Goal: Task Accomplishment & Management: Use online tool/utility

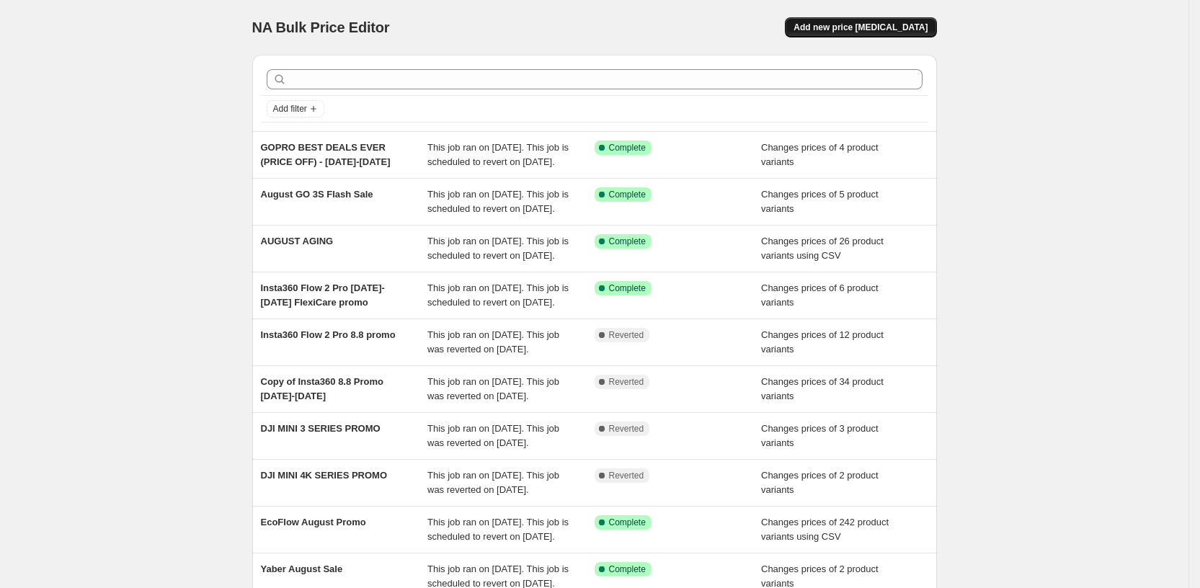
click at [850, 32] on span "Add new price [MEDICAL_DATA]" at bounding box center [861, 28] width 134 height 12
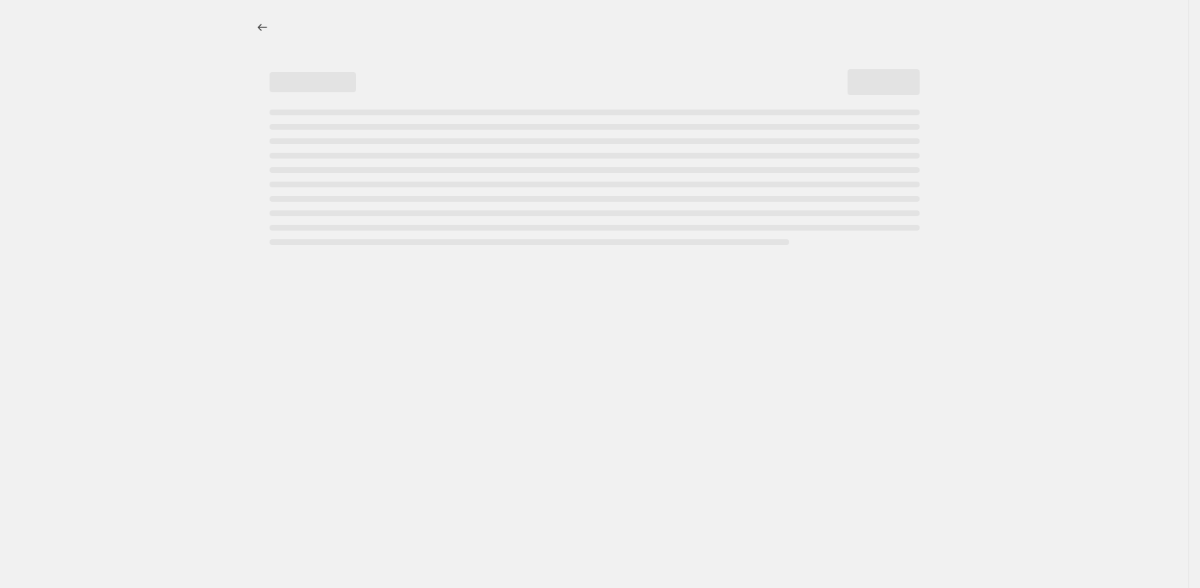
select select "percentage"
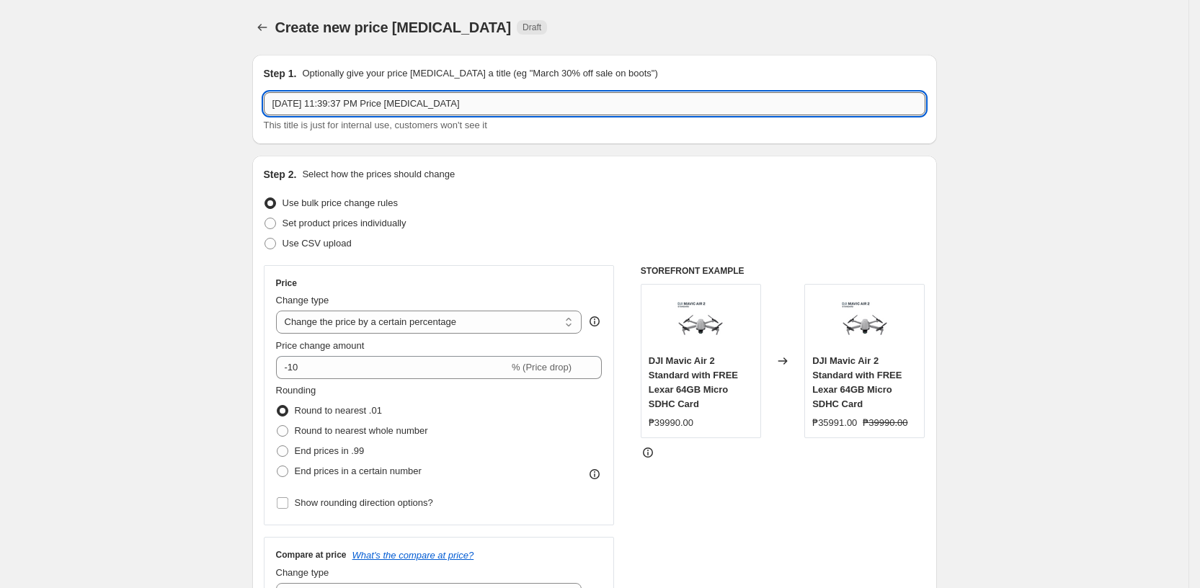
click at [353, 101] on input "[DATE] 11:39:37 PM Price [MEDICAL_DATA]" at bounding box center [595, 103] width 662 height 23
type input "Yaber Promo [DATE] -[DATE]"
click at [318, 224] on span "Set product prices individually" at bounding box center [345, 223] width 124 height 11
click at [265, 218] on input "Set product prices individually" at bounding box center [265, 218] width 1 height 1
radio input "true"
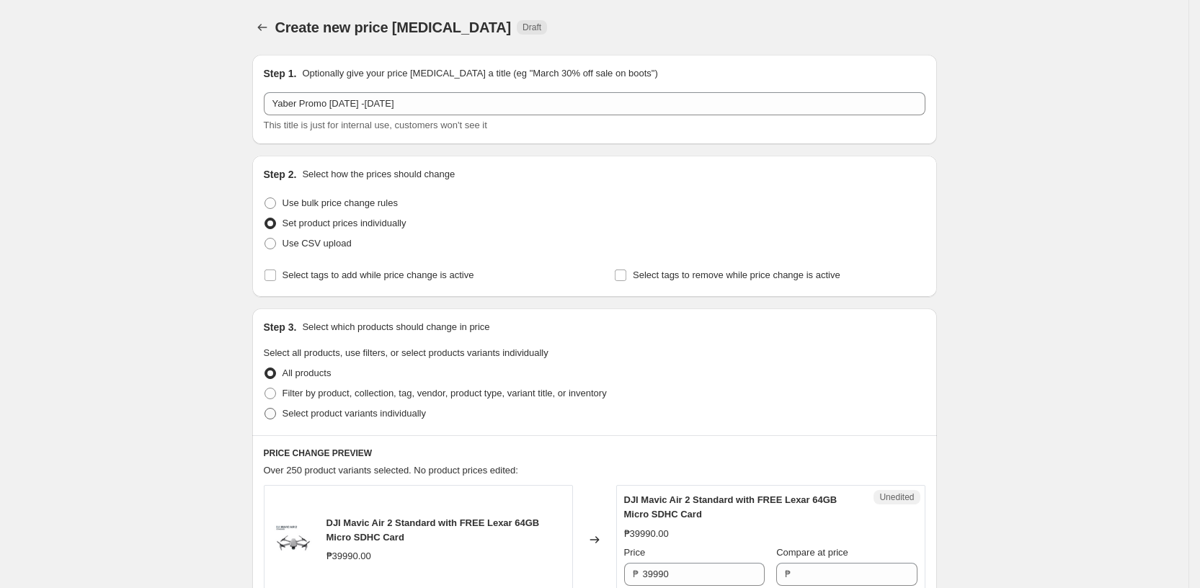
click at [272, 415] on span at bounding box center [271, 414] width 12 height 12
click at [265, 409] on input "Select product variants individually" at bounding box center [265, 408] width 1 height 1
radio input "true"
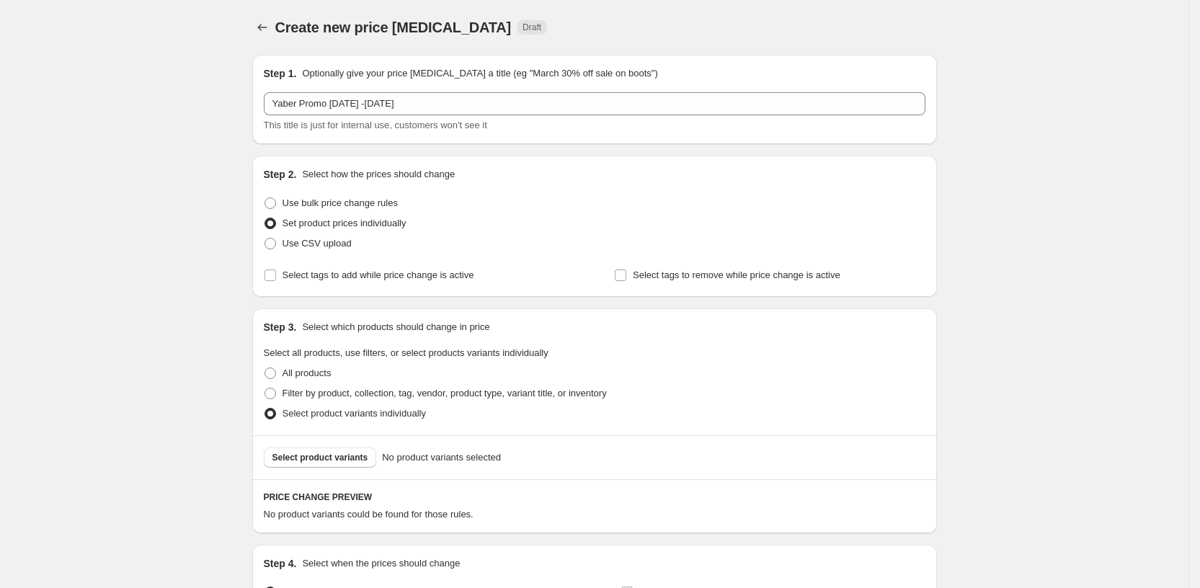
scroll to position [168, 0]
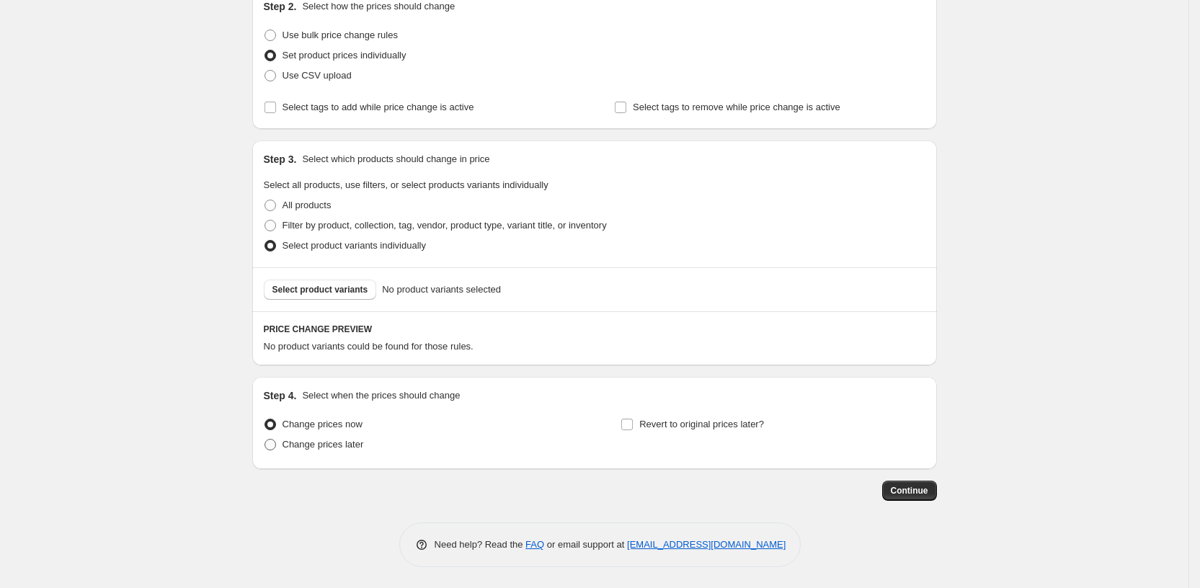
click at [276, 444] on span at bounding box center [271, 445] width 12 height 12
click at [265, 440] on input "Change prices later" at bounding box center [265, 439] width 1 height 1
radio input "true"
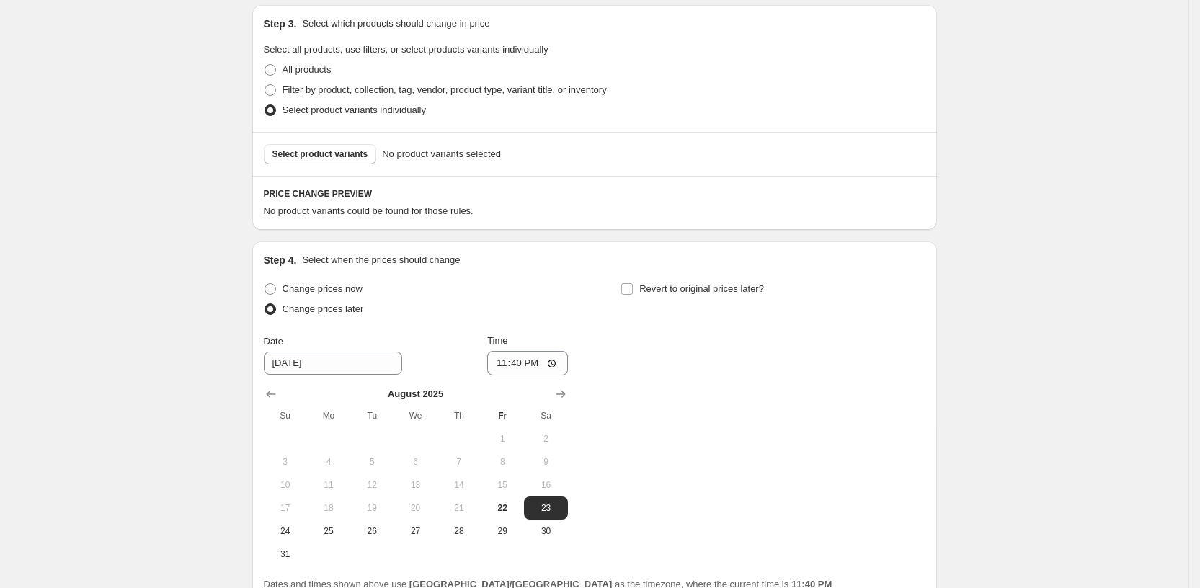
scroll to position [304, 0]
click at [568, 389] on icon "Show next month, September 2025" at bounding box center [561, 393] width 14 height 14
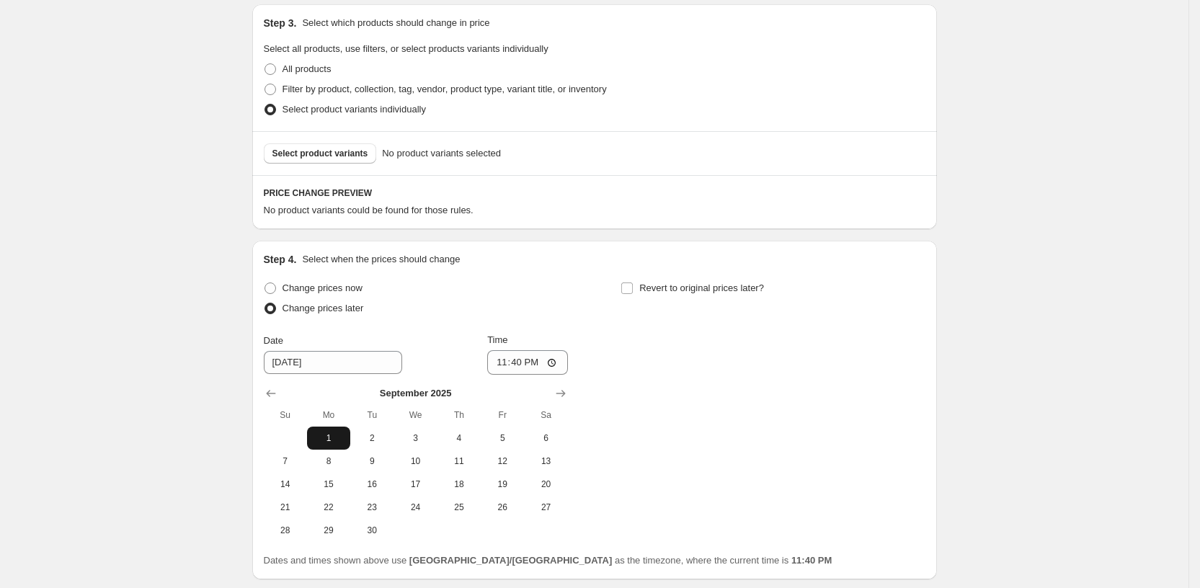
click at [345, 433] on span "1" at bounding box center [329, 439] width 32 height 12
type input "[DATE]"
click at [520, 356] on input "23:40" at bounding box center [527, 362] width 81 height 25
click at [552, 358] on input "23:40" at bounding box center [527, 362] width 81 height 25
type input "00:00"
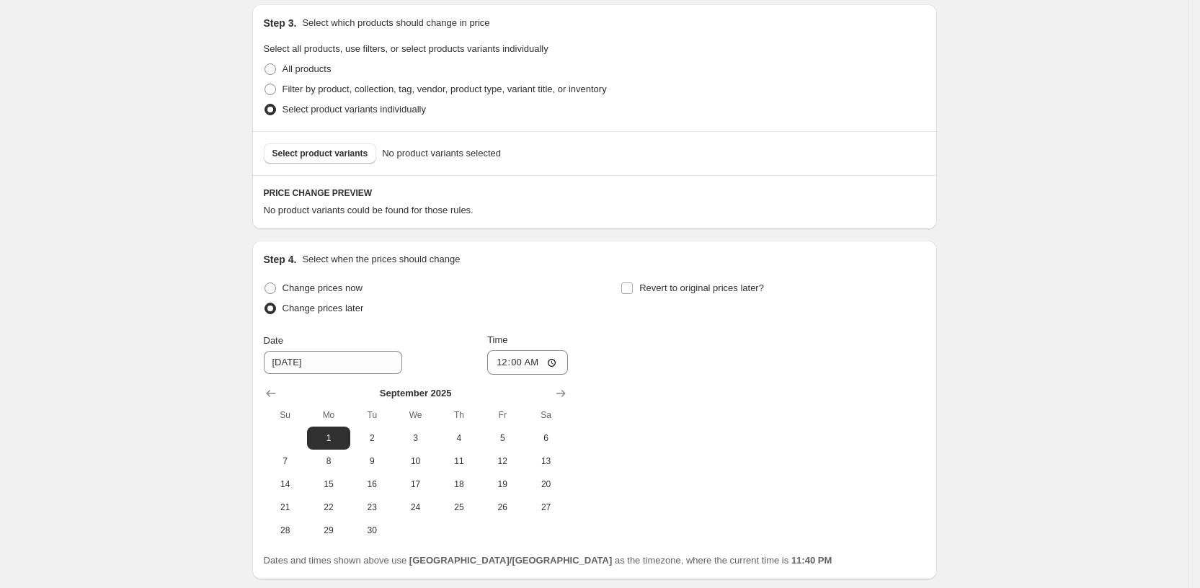
click at [696, 367] on div "Change prices now Change prices later Date [DATE] Time 00:00 [DATE] Su Mo Tu We…" at bounding box center [595, 410] width 662 height 264
click at [633, 286] on input "Revert to original prices later?" at bounding box center [627, 289] width 12 height 12
checkbox input "true"
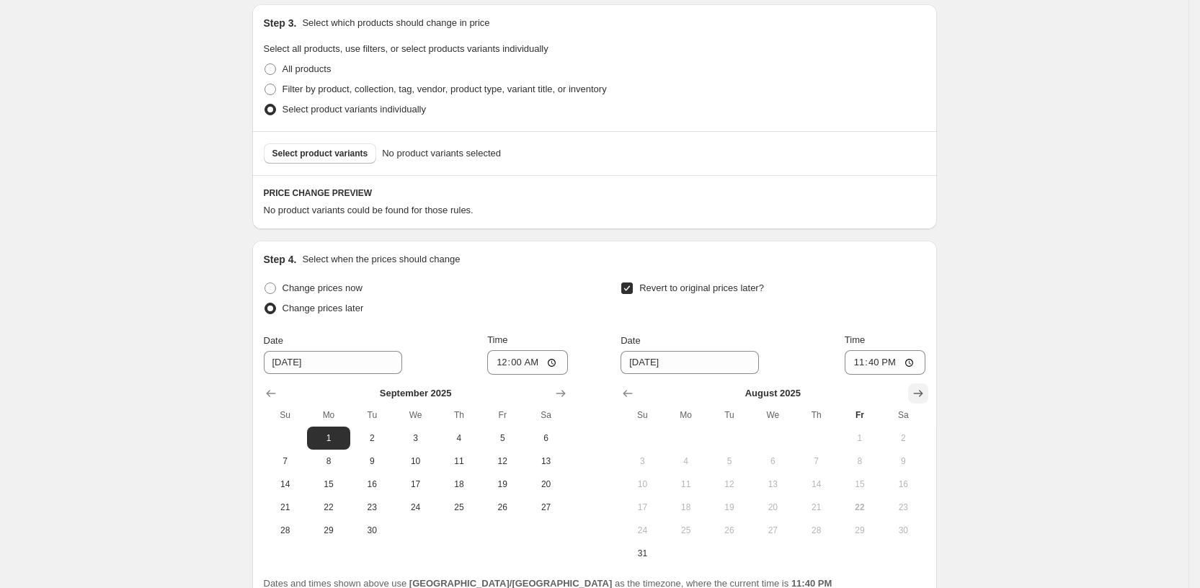
click at [923, 394] on icon "Show next month, September 2025" at bounding box center [918, 393] width 14 height 14
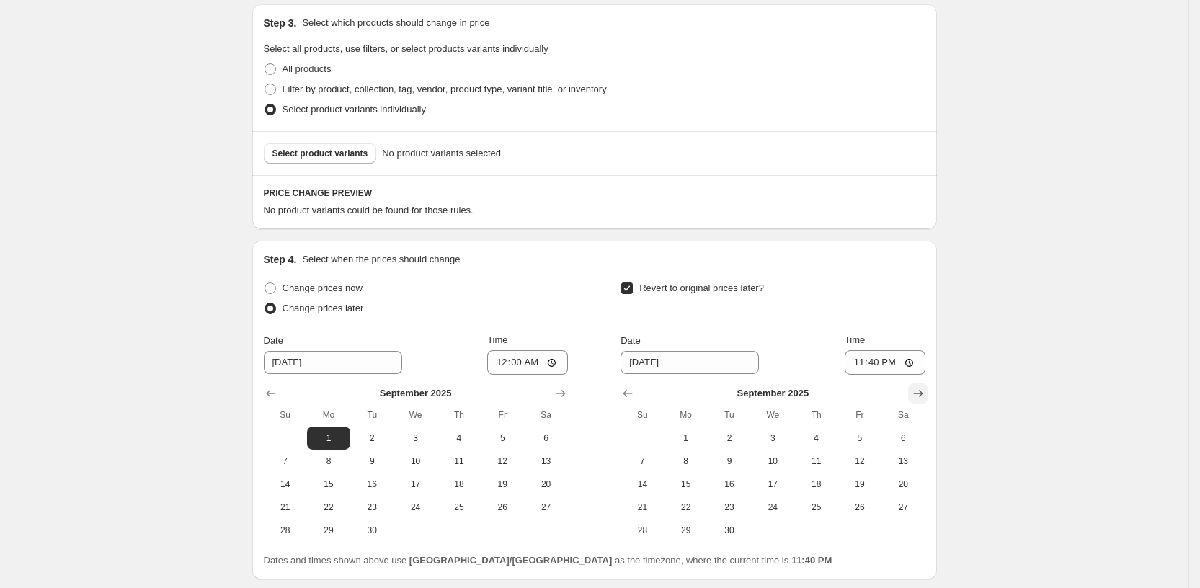
click at [920, 387] on icon "Show next month, October 2025" at bounding box center [918, 393] width 14 height 14
click at [776, 439] on span "1" at bounding box center [773, 439] width 32 height 12
type input "[DATE]"
click at [885, 357] on input "23:40" at bounding box center [885, 362] width 81 height 25
click at [916, 358] on input "23:40" at bounding box center [885, 362] width 81 height 25
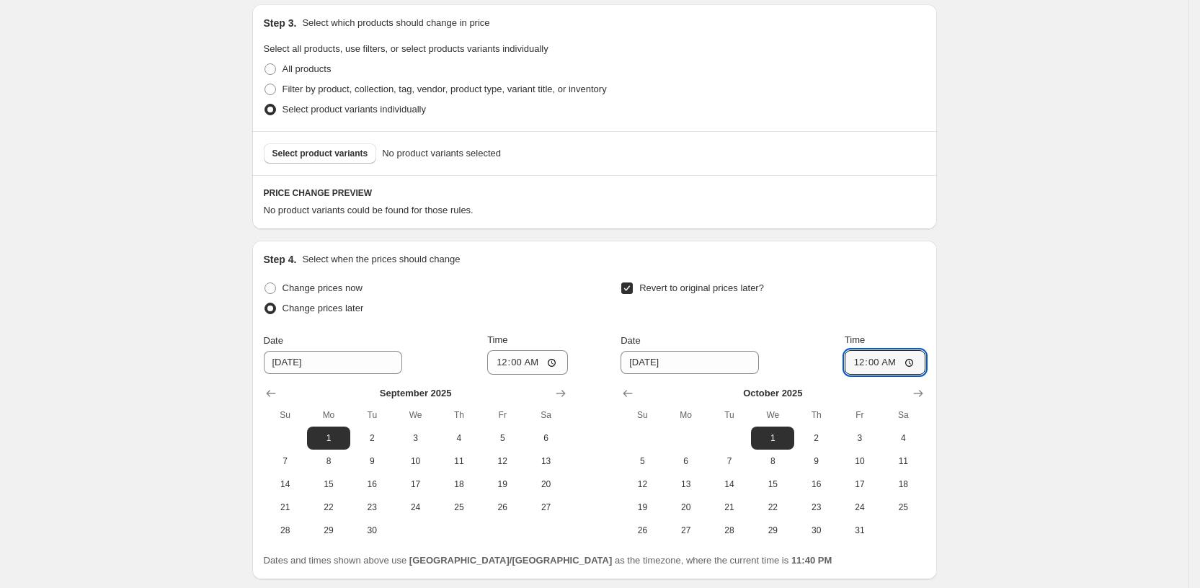
type input "00:00"
click at [833, 275] on div "Step 4. Select when the prices should change Change prices now Change prices la…" at bounding box center [595, 410] width 662 height 316
click at [353, 154] on span "Select product variants" at bounding box center [321, 154] width 96 height 12
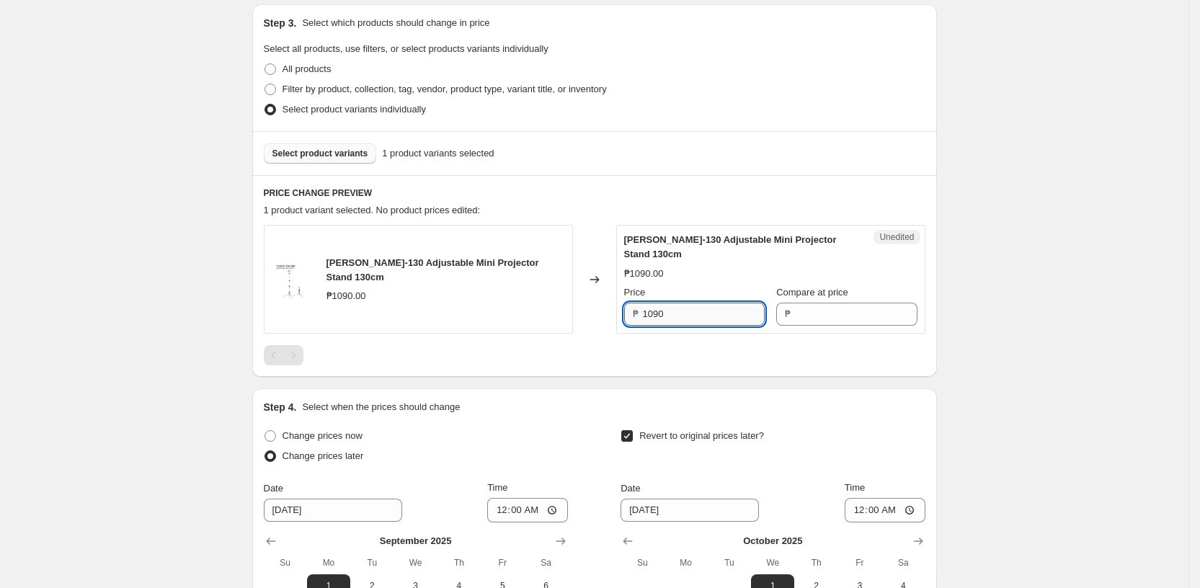
click at [726, 313] on input "1090" at bounding box center [704, 314] width 122 height 23
type input "890"
click at [799, 309] on input "Compare at price" at bounding box center [856, 314] width 122 height 23
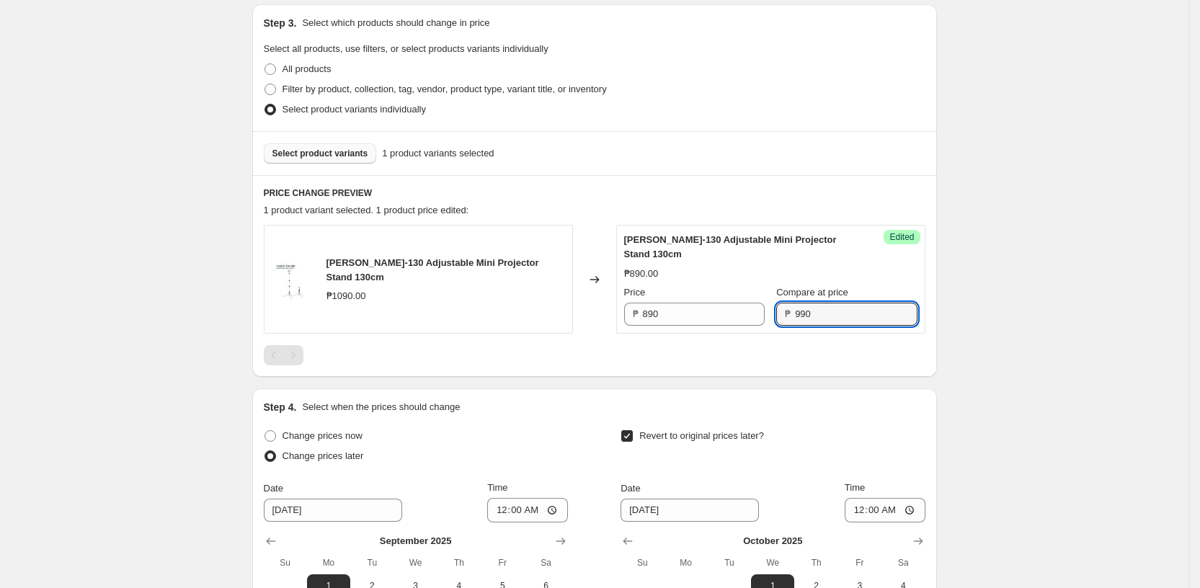
type input "990"
click at [741, 350] on div at bounding box center [595, 355] width 662 height 20
click at [341, 158] on span "Select product variants" at bounding box center [321, 154] width 96 height 12
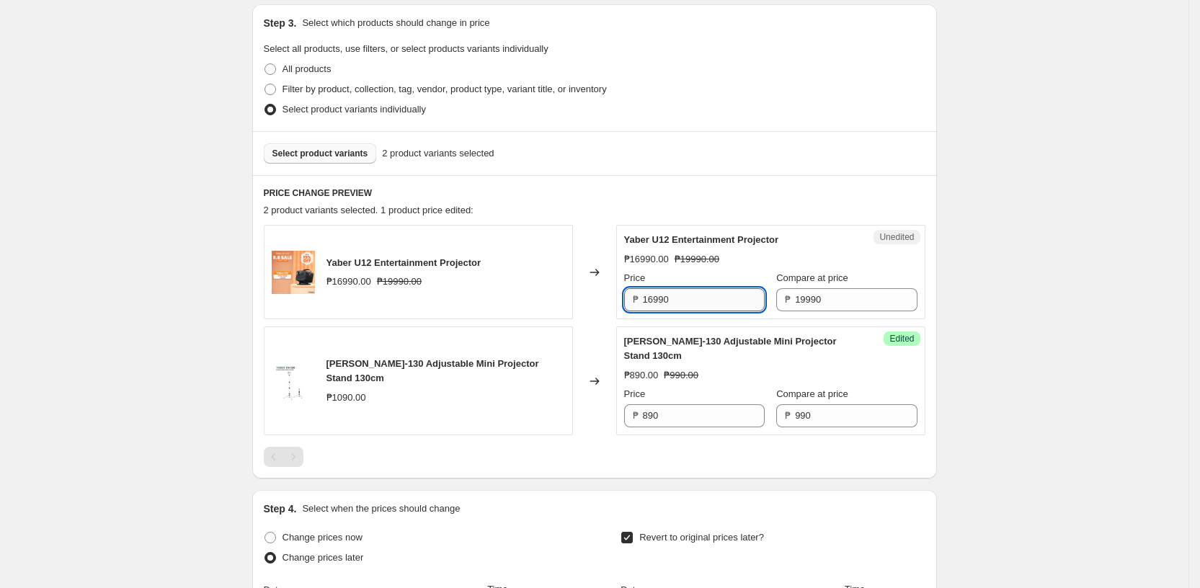
click at [686, 296] on input "16990" at bounding box center [704, 299] width 122 height 23
type input "17990"
click at [621, 190] on h6 "PRICE CHANGE PREVIEW" at bounding box center [595, 193] width 662 height 12
click at [340, 157] on span "Select product variants" at bounding box center [321, 154] width 96 height 12
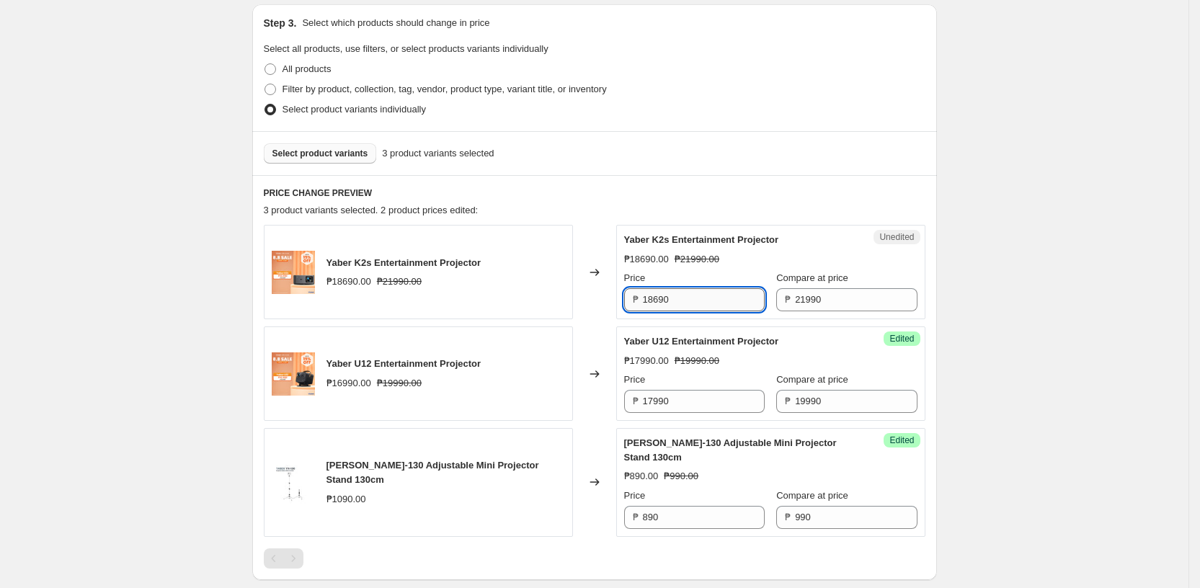
click at [720, 296] on input "18690" at bounding box center [704, 299] width 122 height 23
type input "19790"
click at [593, 203] on div "3 product variants selected. 2 product prices edited:" at bounding box center [595, 210] width 662 height 14
click at [318, 156] on span "Select product variants" at bounding box center [321, 154] width 96 height 12
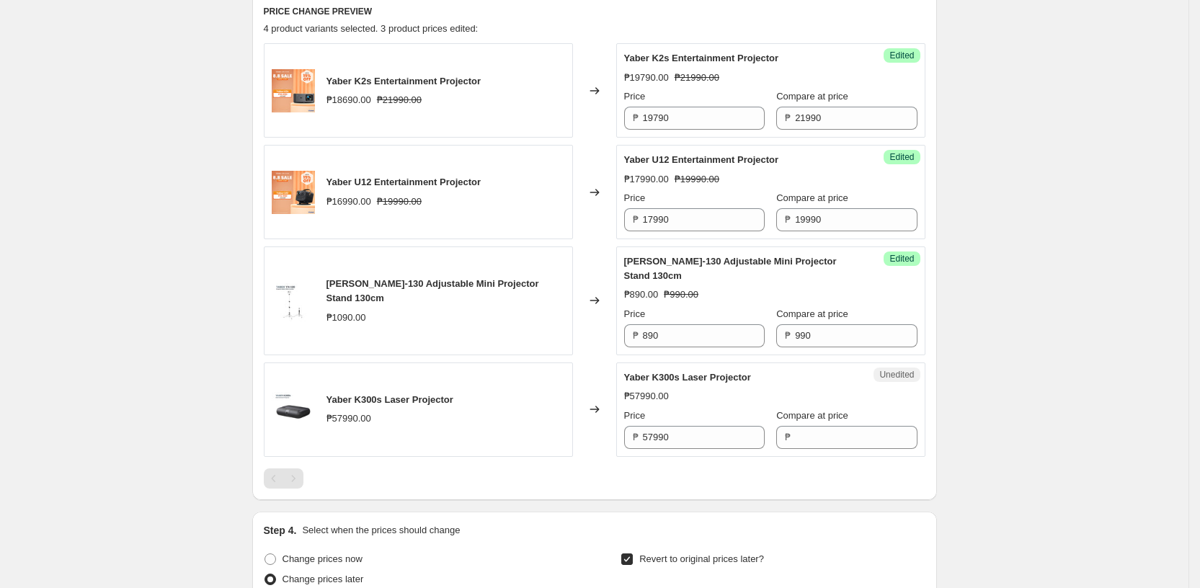
scroll to position [494, 0]
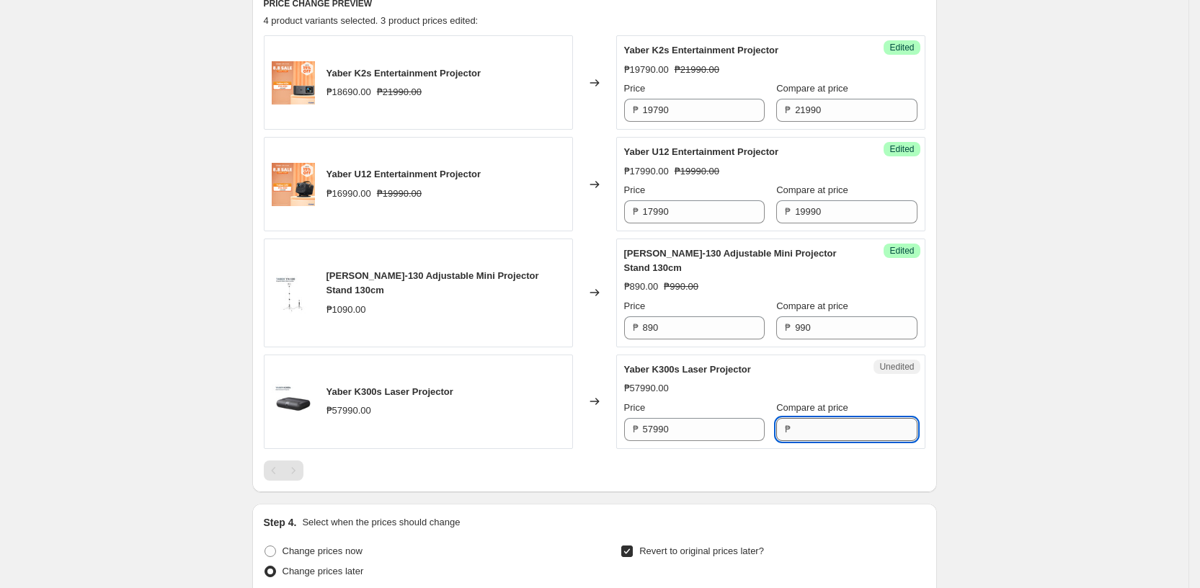
click at [806, 422] on input "Compare at price" at bounding box center [856, 429] width 122 height 23
type input "57990"
click at [713, 425] on input "57990" at bounding box center [704, 429] width 122 height 23
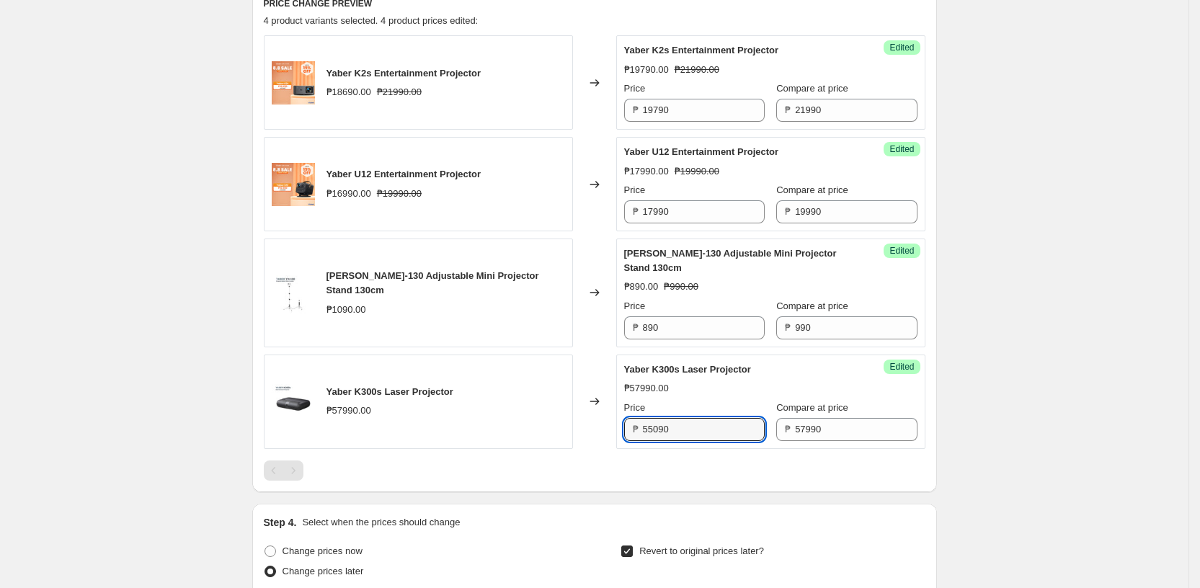
type input "55090"
click at [674, 464] on div at bounding box center [595, 471] width 662 height 20
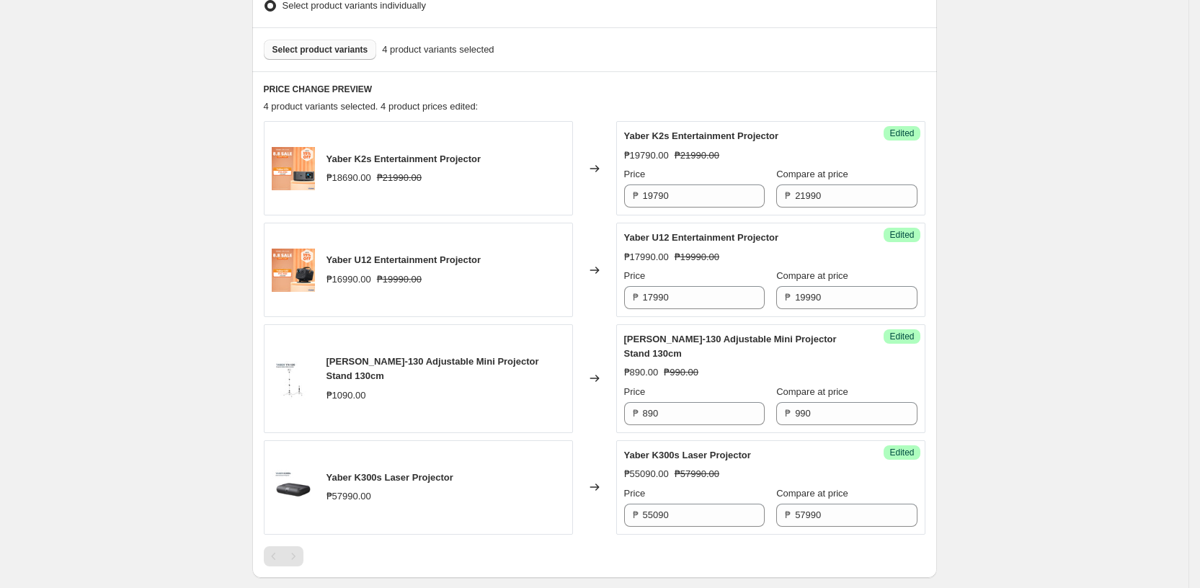
scroll to position [343, 0]
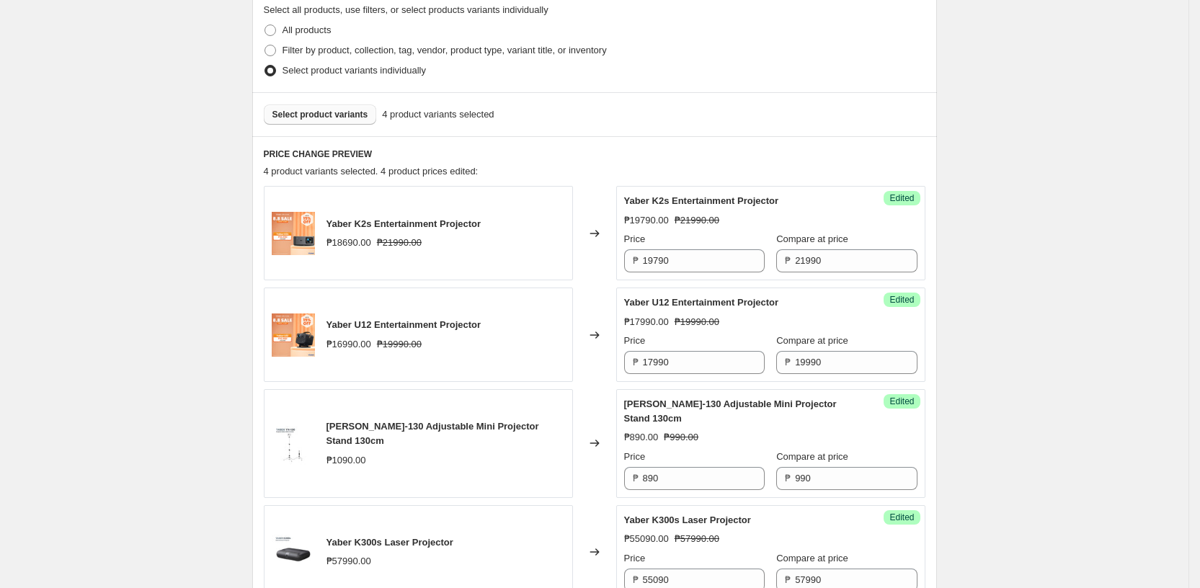
click at [316, 112] on span "Select product variants" at bounding box center [321, 115] width 96 height 12
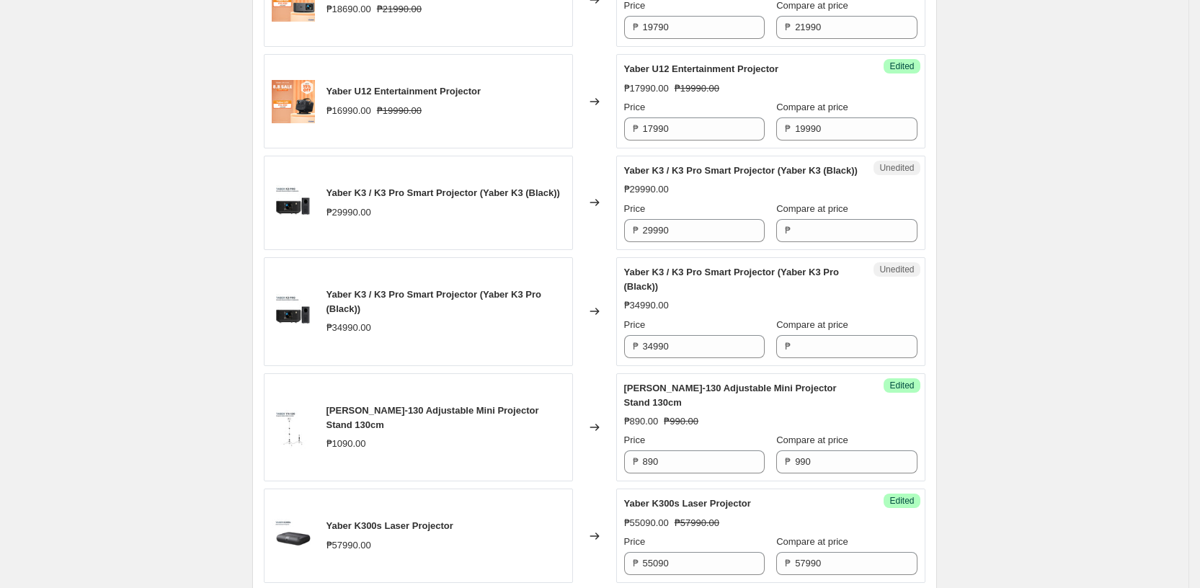
scroll to position [581, 0]
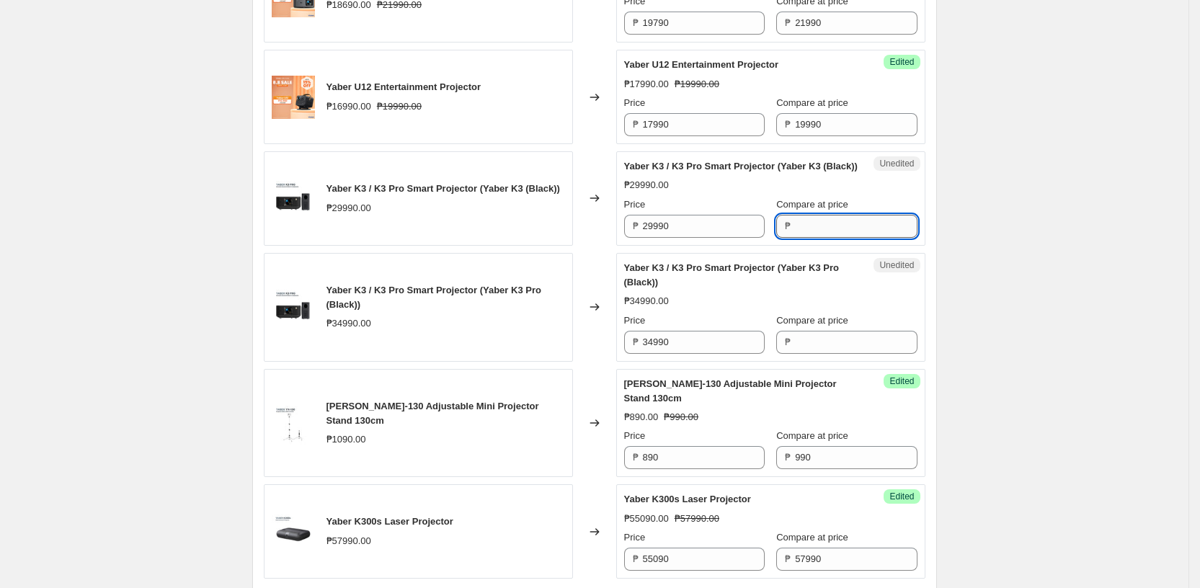
click at [797, 231] on input "Compare at price" at bounding box center [856, 226] width 122 height 23
type input "29990"
click at [802, 342] on input "Compare at price" at bounding box center [856, 342] width 122 height 23
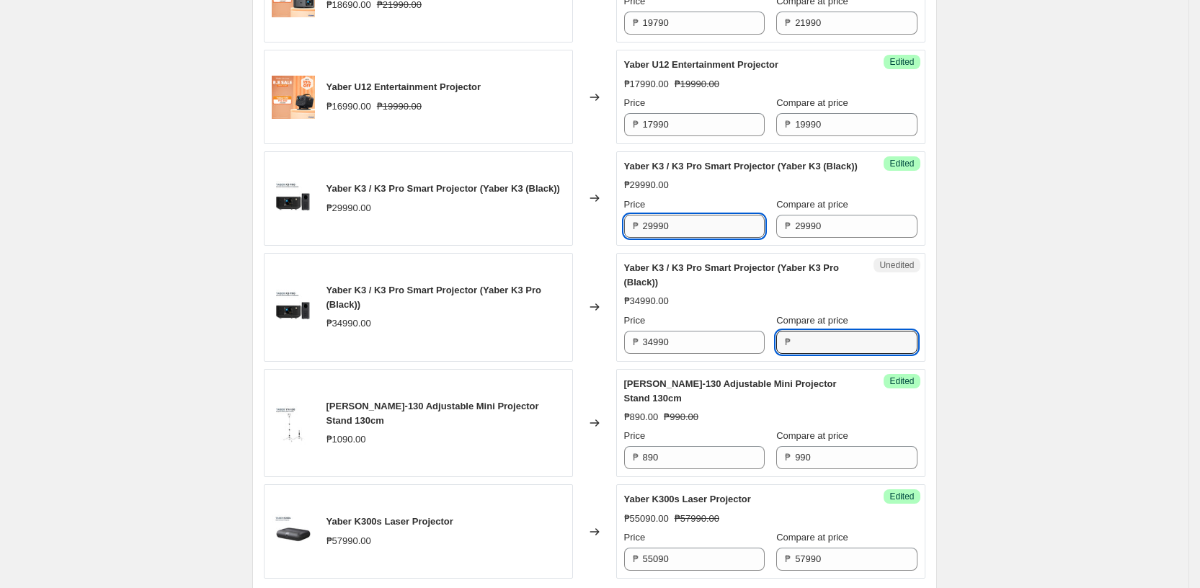
click at [689, 238] on input "29990" at bounding box center [704, 226] width 122 height 23
type input "28490"
click at [803, 350] on input "Compare at price" at bounding box center [856, 342] width 122 height 23
type input "34990"
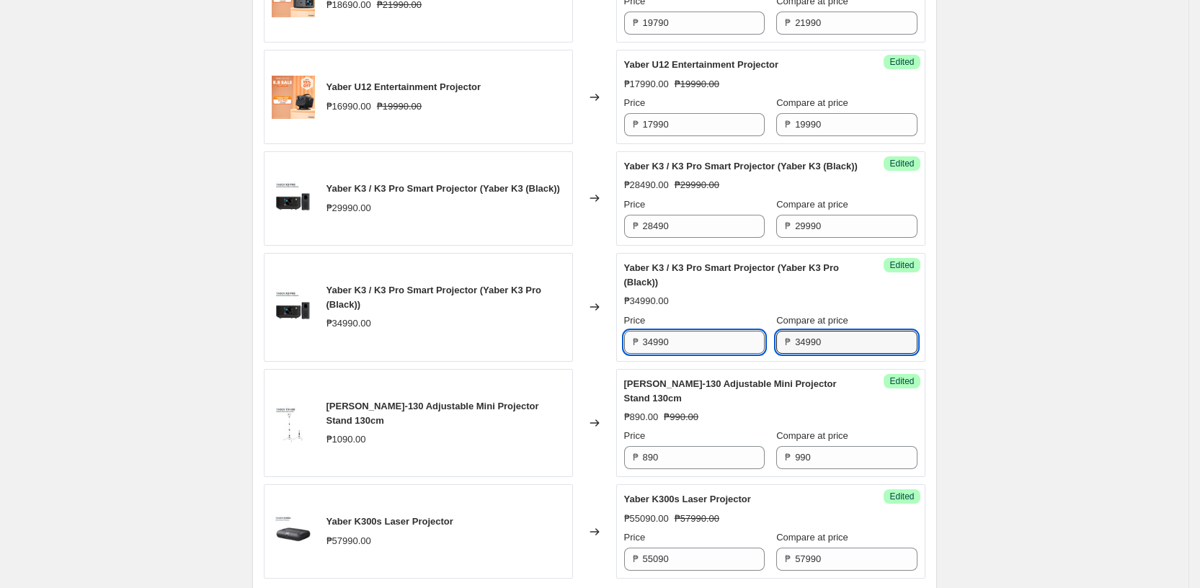
click at [692, 347] on input "34990" at bounding box center [704, 342] width 122 height 23
type input "33240"
click at [608, 362] on div "Changed to" at bounding box center [594, 307] width 43 height 109
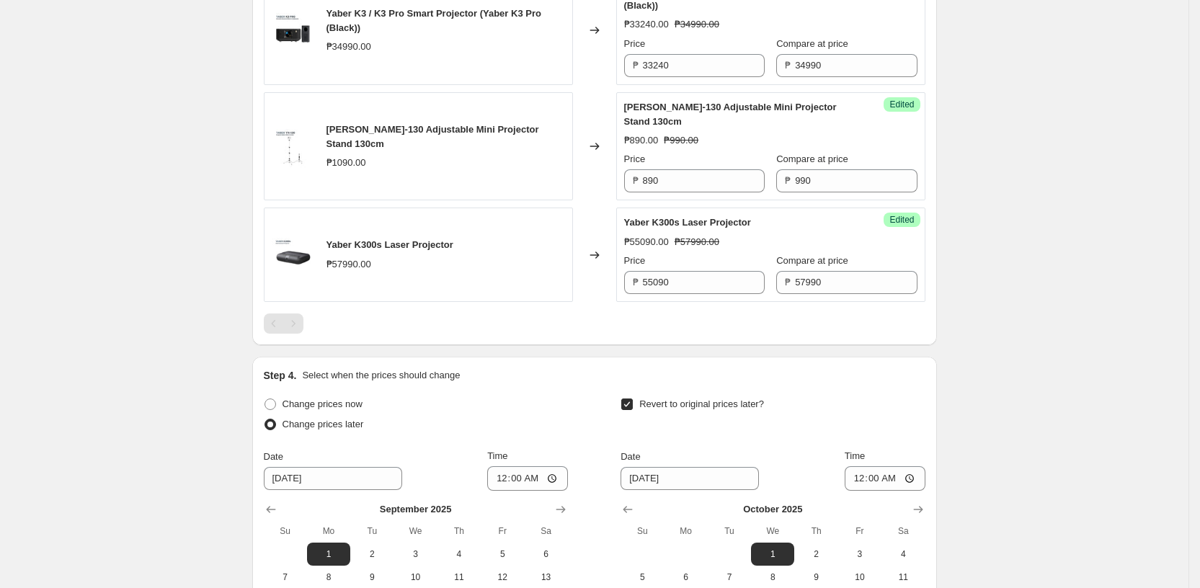
scroll to position [862, 0]
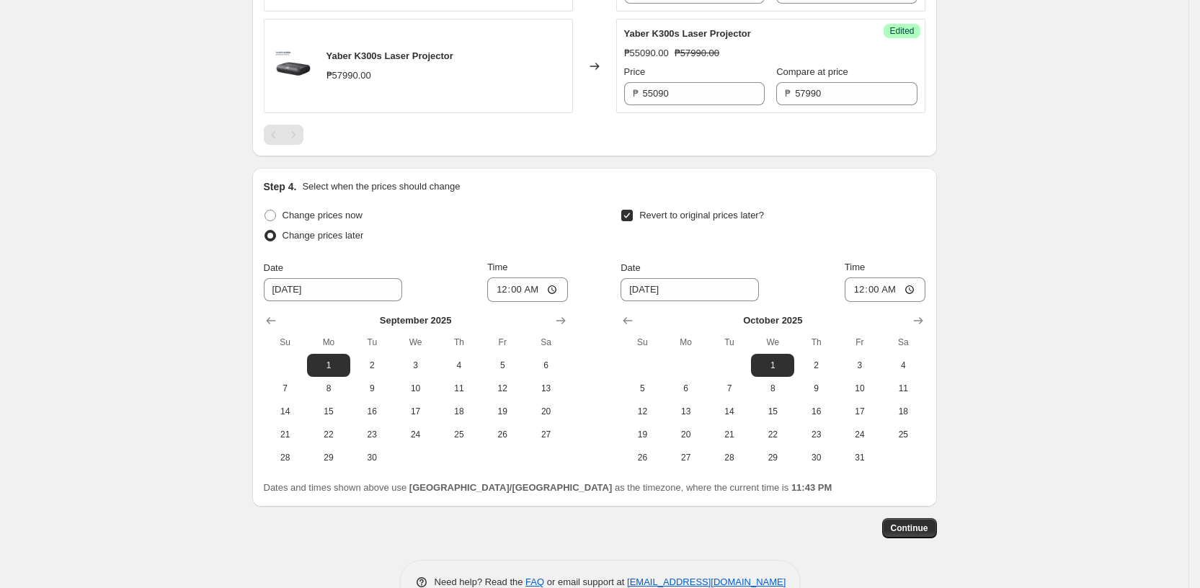
scroll to position [1096, 0]
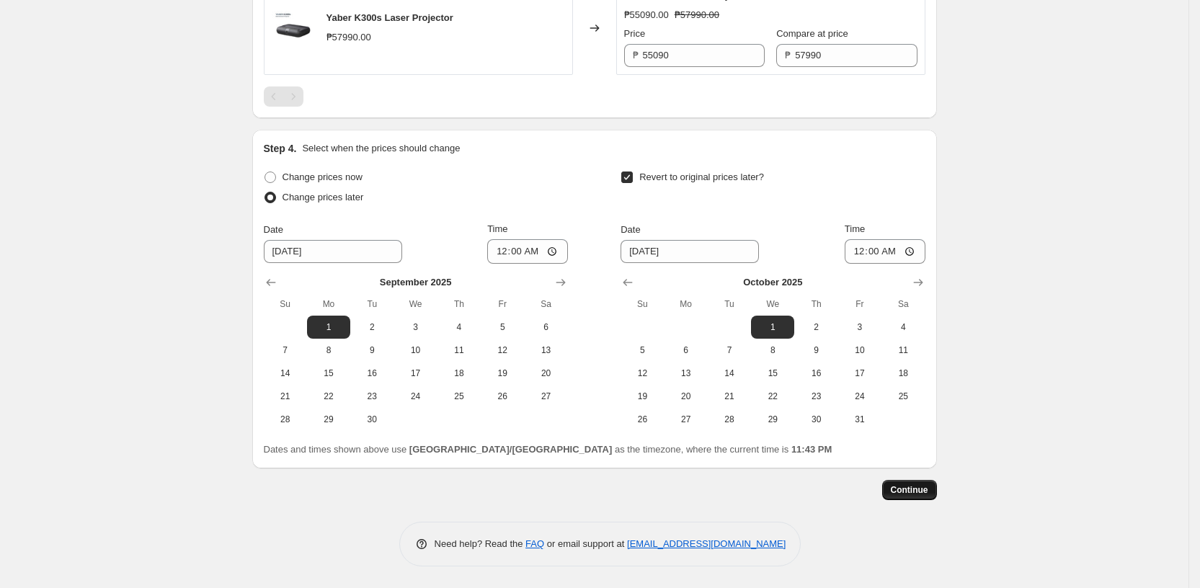
click at [912, 497] on button "Continue" at bounding box center [909, 490] width 55 height 20
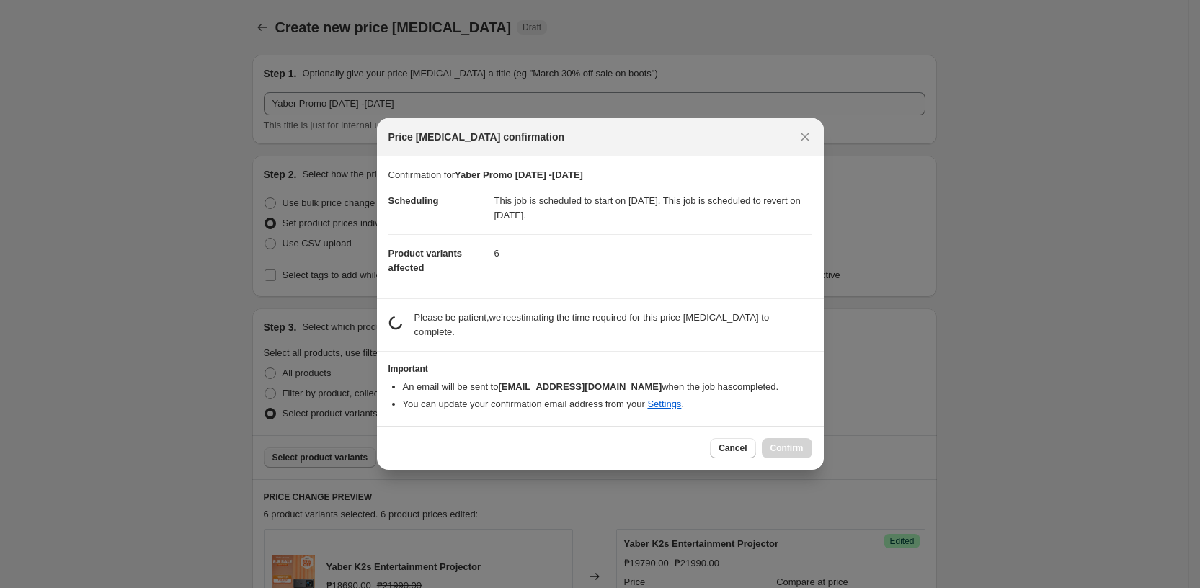
scroll to position [0, 0]
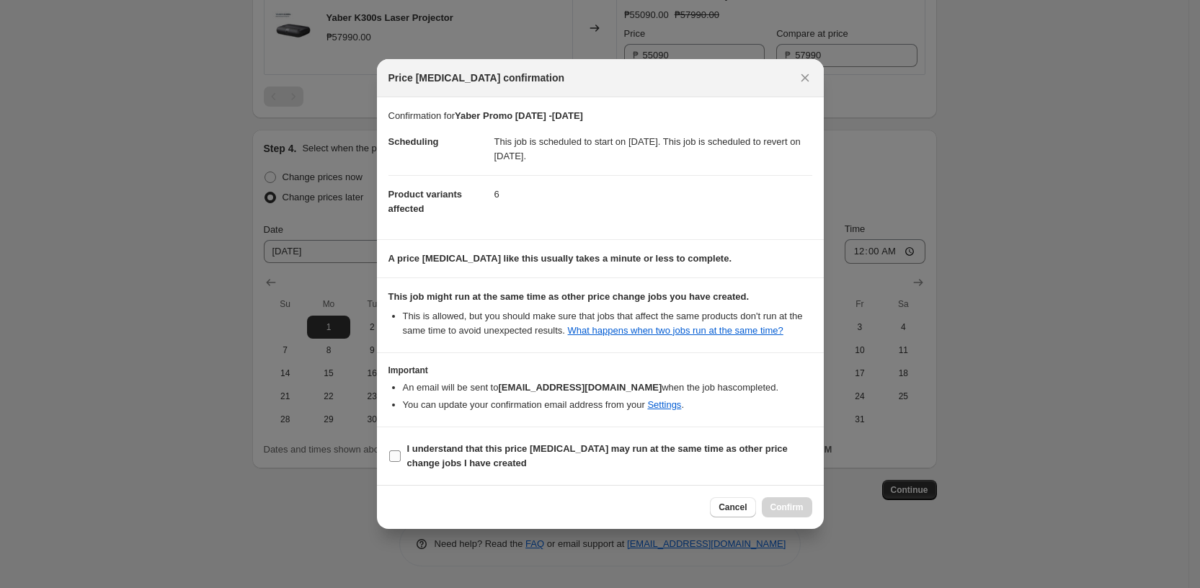
click at [397, 462] on input "I understand that this price [MEDICAL_DATA] may run at the same time as other p…" at bounding box center [395, 457] width 12 height 12
checkbox input "true"
click at [782, 513] on span "Confirm" at bounding box center [787, 508] width 33 height 12
